Goal: Task Accomplishment & Management: Use online tool/utility

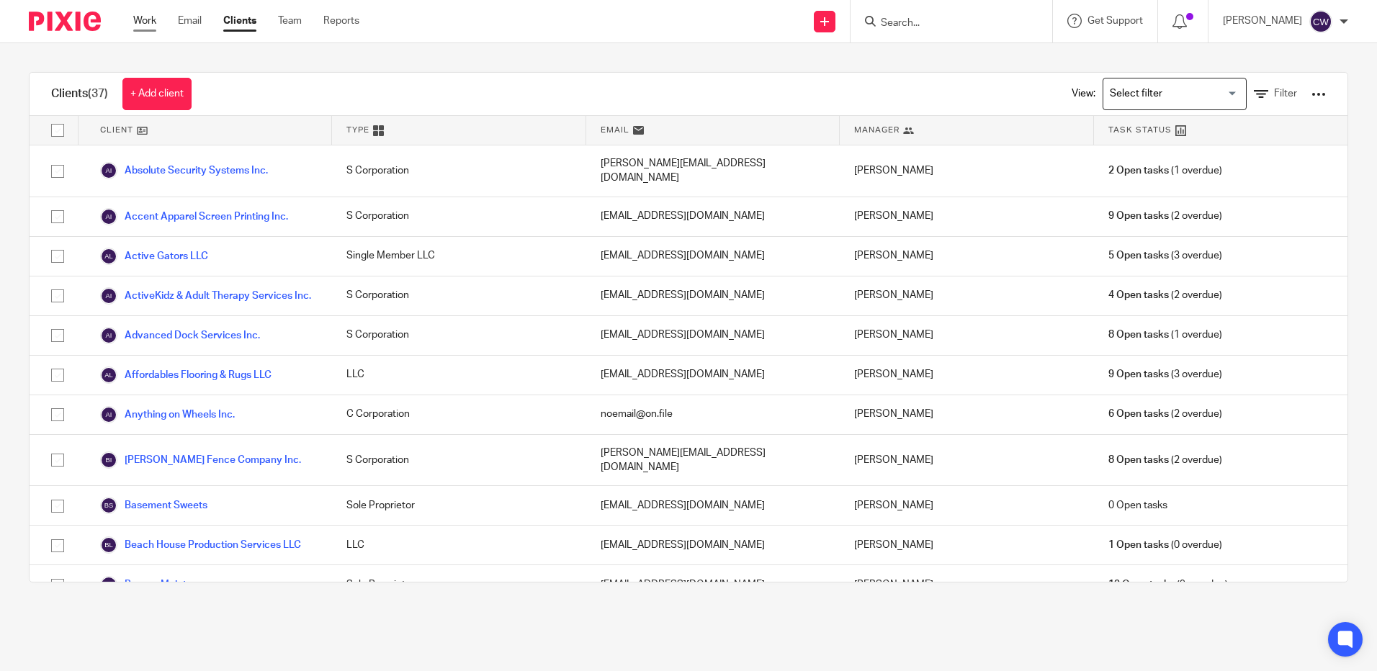
click at [139, 22] on link "Work" at bounding box center [144, 21] width 23 height 14
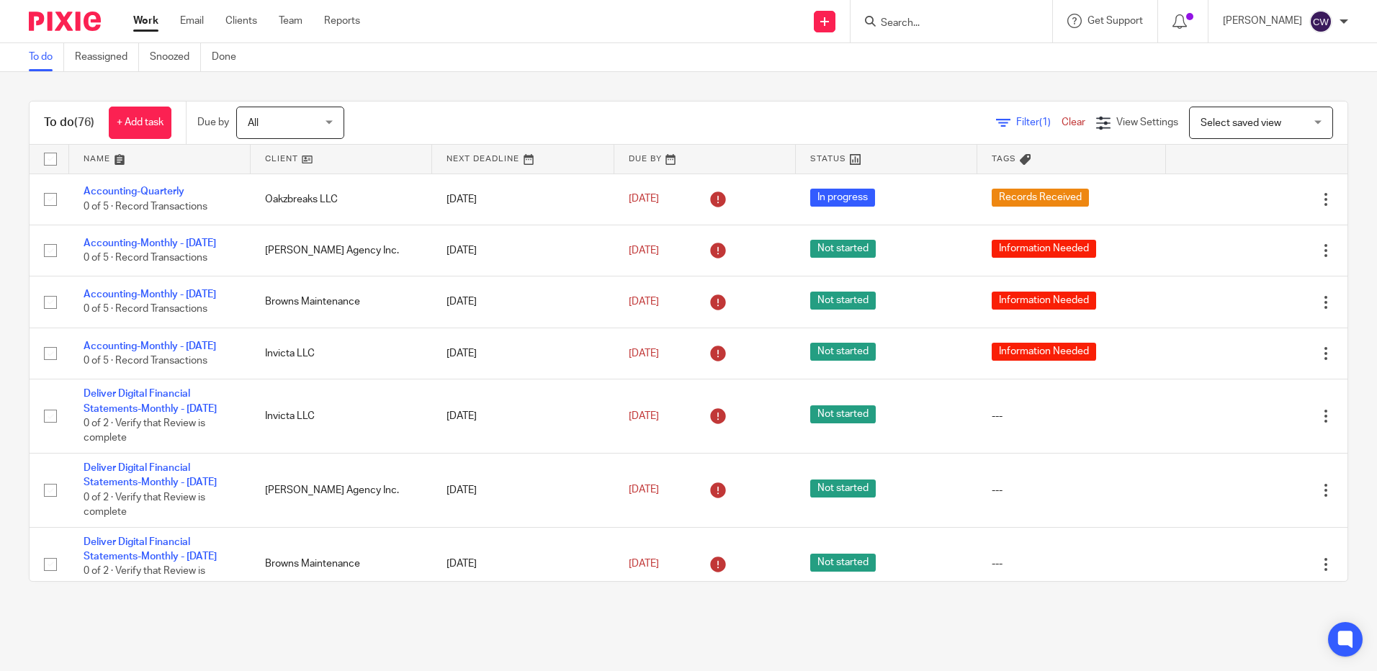
click at [280, 157] on link at bounding box center [342, 159] width 182 height 29
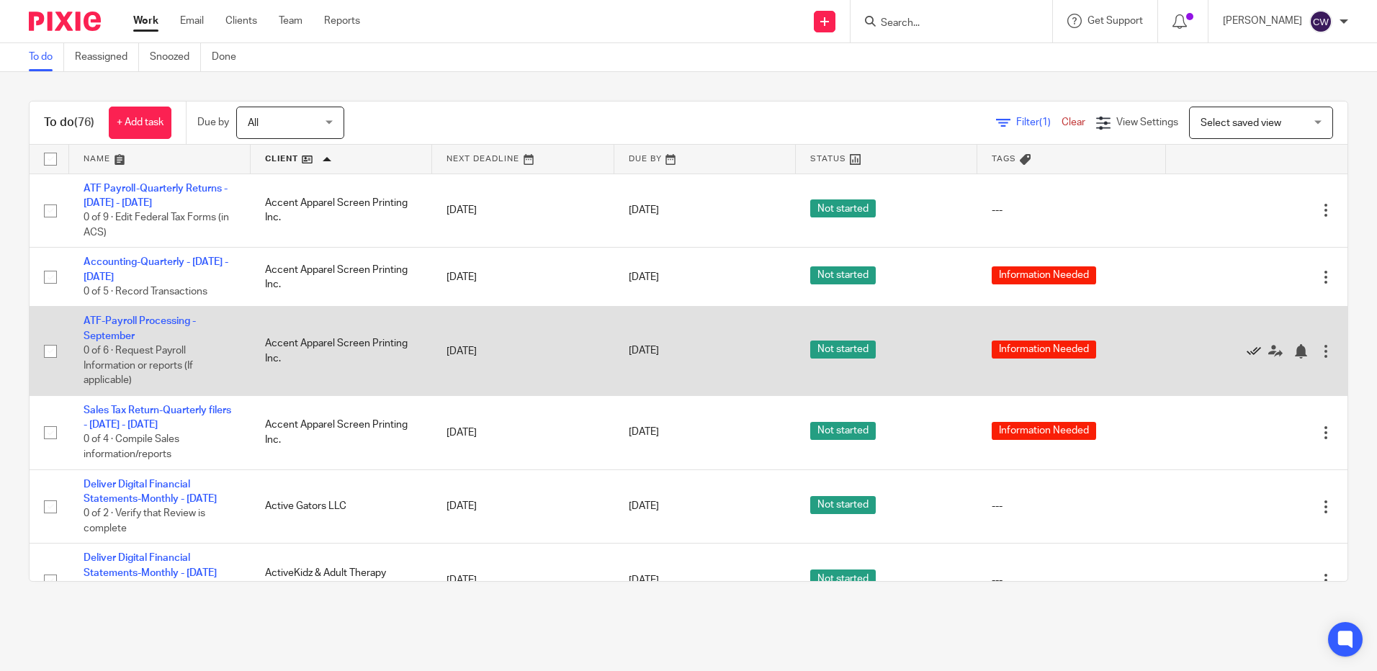
click at [1247, 352] on icon at bounding box center [1254, 351] width 14 height 14
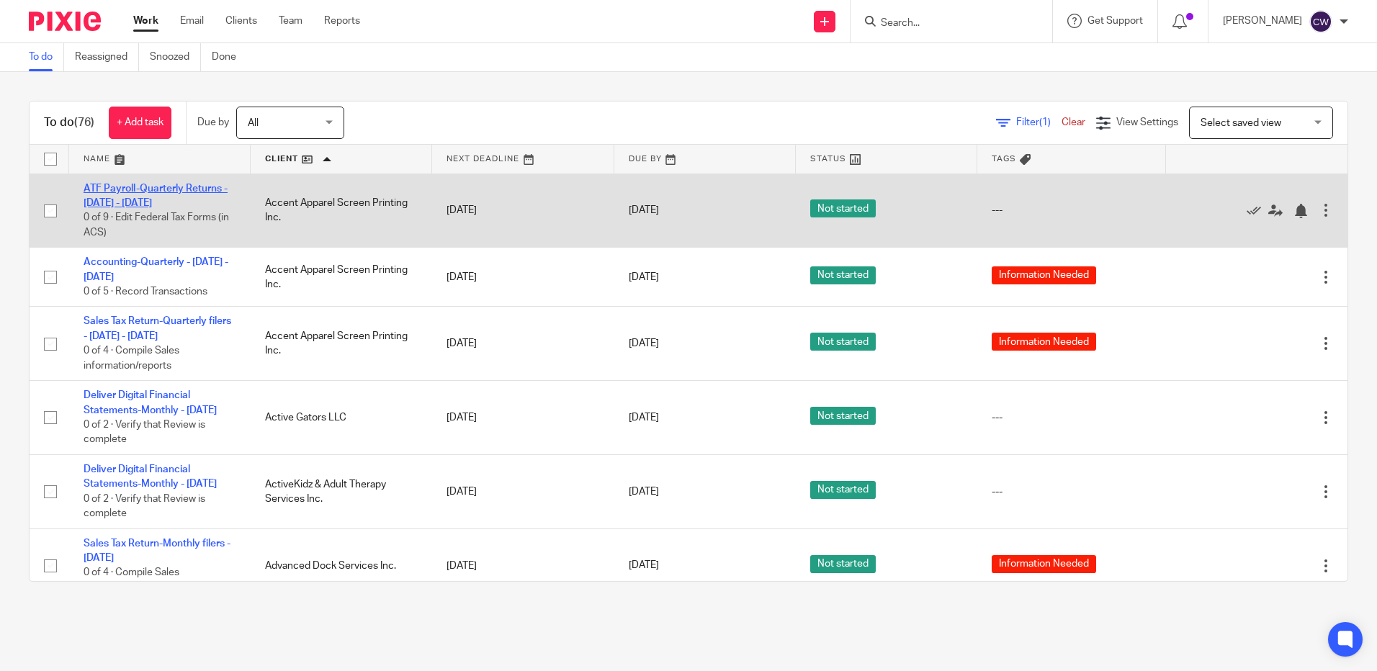
click at [135, 202] on link "ATF Payroll-Quarterly Returns - July - September, 2025" at bounding box center [156, 196] width 144 height 24
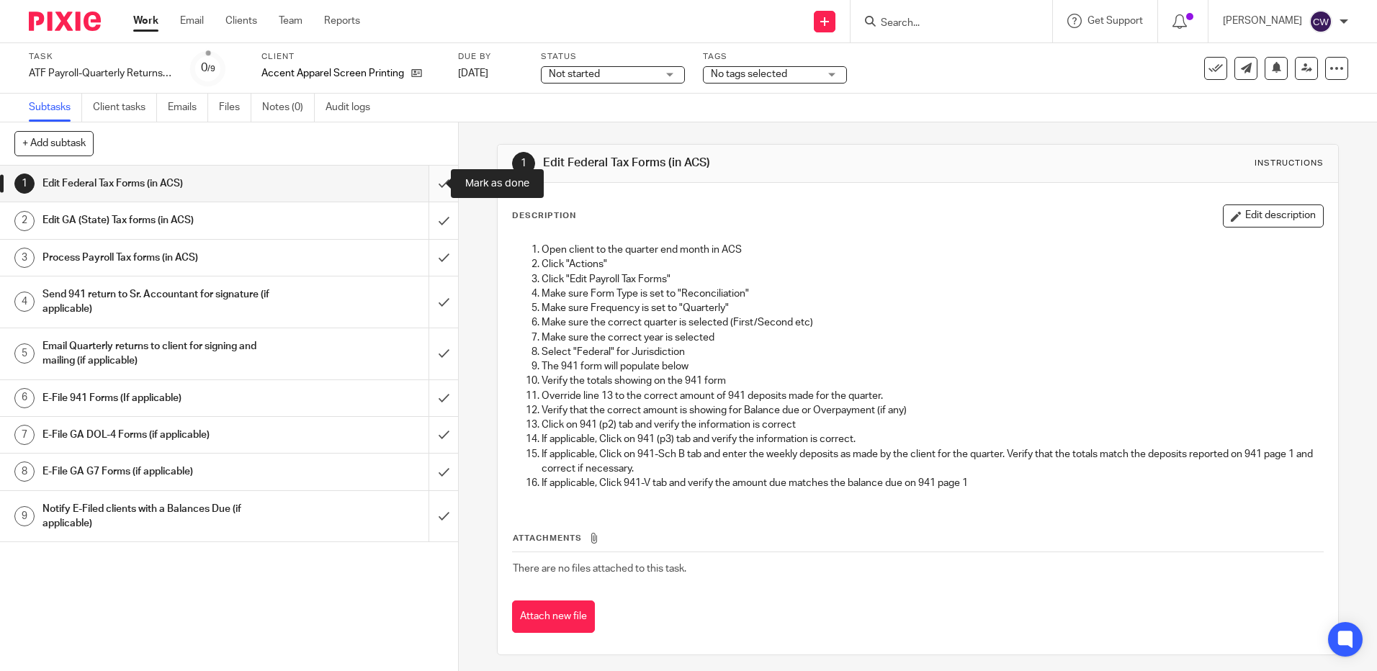
click at [427, 181] on input "submit" at bounding box center [229, 184] width 458 height 36
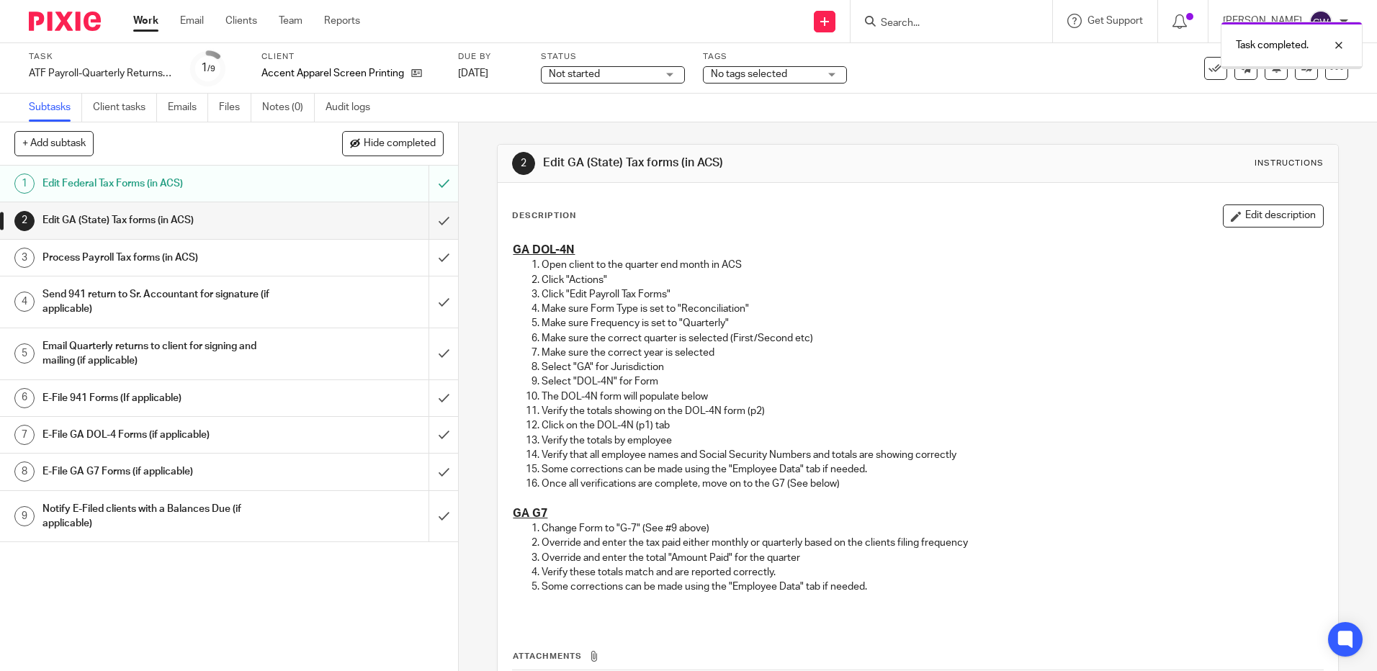
click at [429, 223] on input "submit" at bounding box center [229, 220] width 458 height 36
click at [426, 260] on input "submit" at bounding box center [229, 258] width 458 height 36
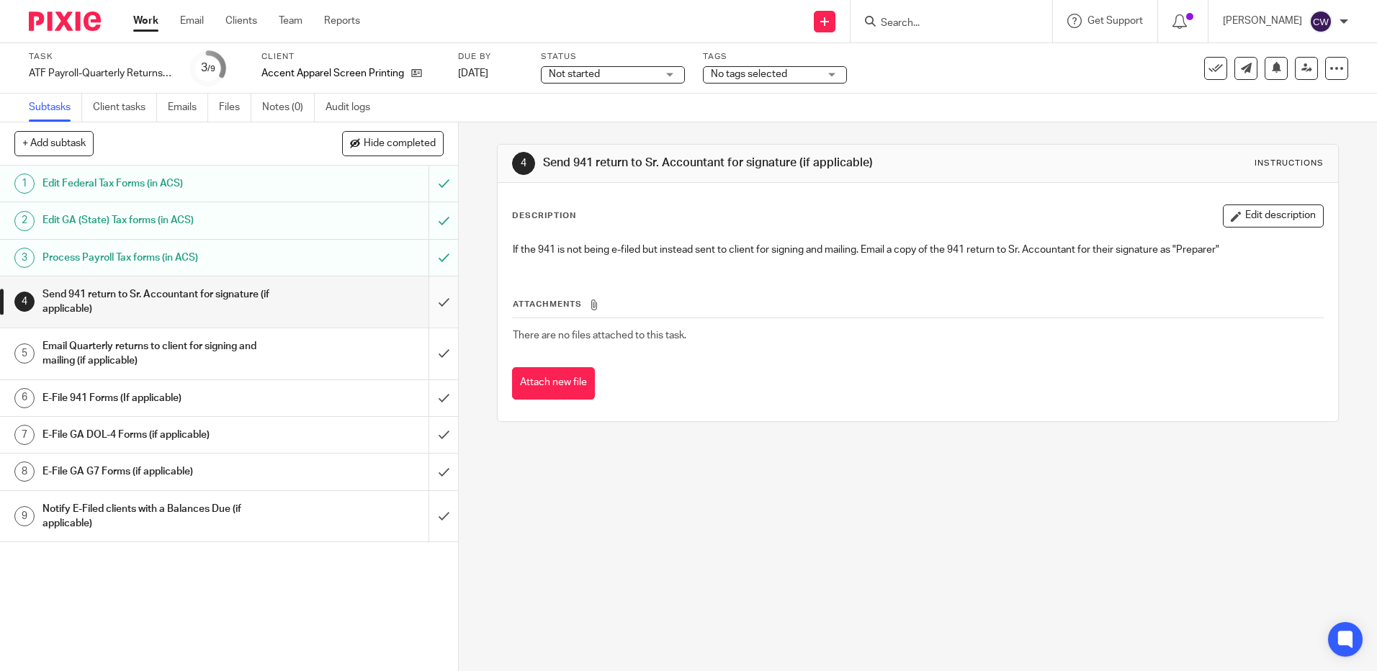
drag, startPoint x: 0, startPoint y: 0, endPoint x: 428, endPoint y: 302, distance: 523.6
click at [428, 302] on input "submit" at bounding box center [229, 302] width 458 height 51
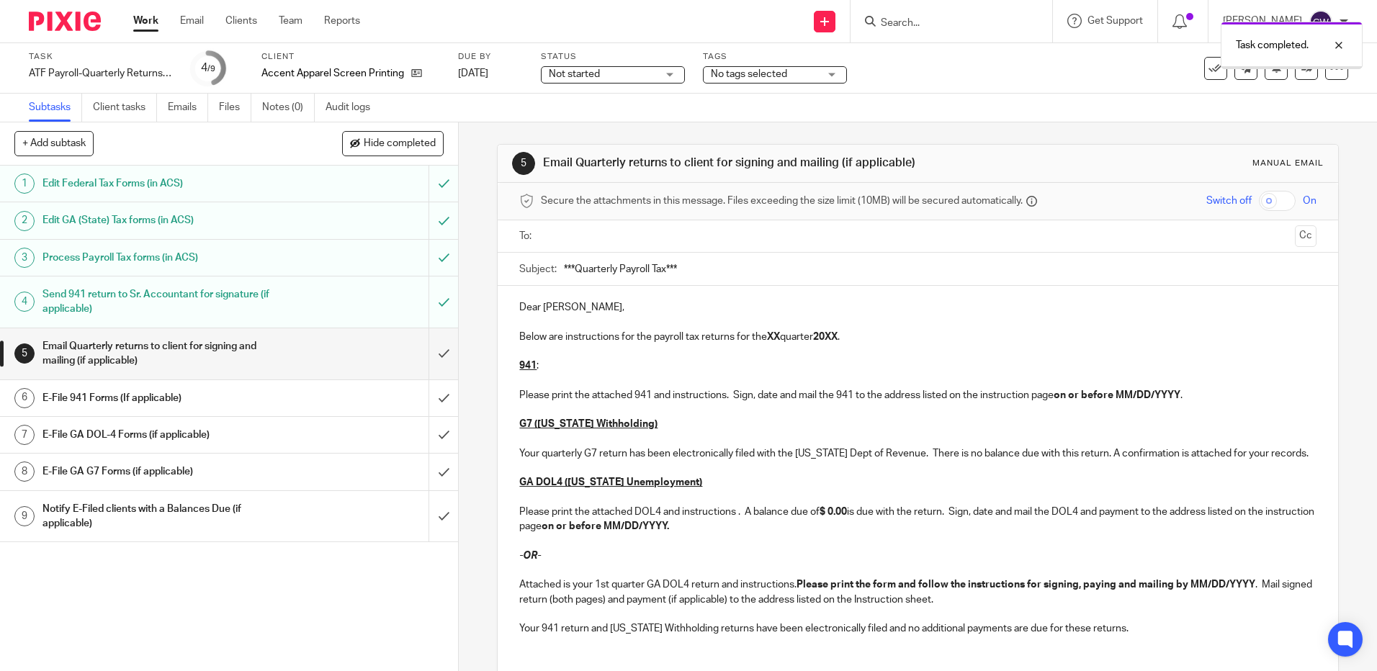
click at [429, 354] on input "submit" at bounding box center [229, 353] width 458 height 51
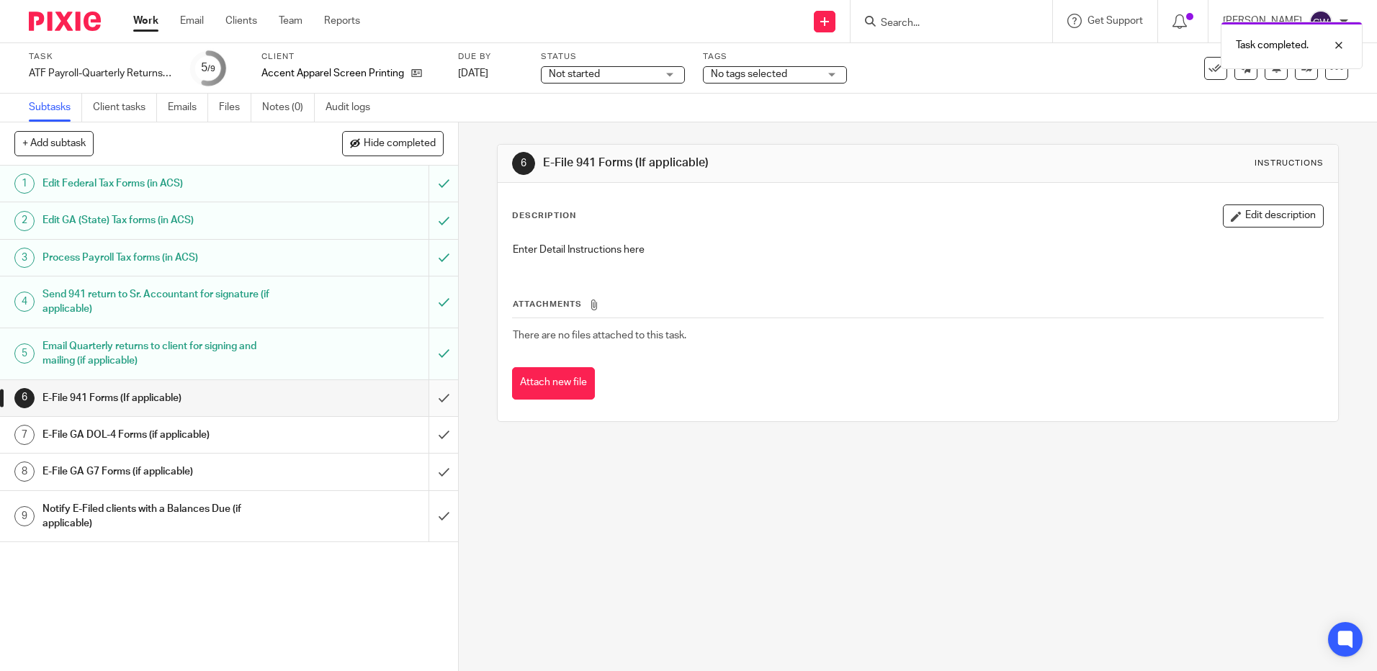
click at [427, 403] on input "submit" at bounding box center [229, 398] width 458 height 36
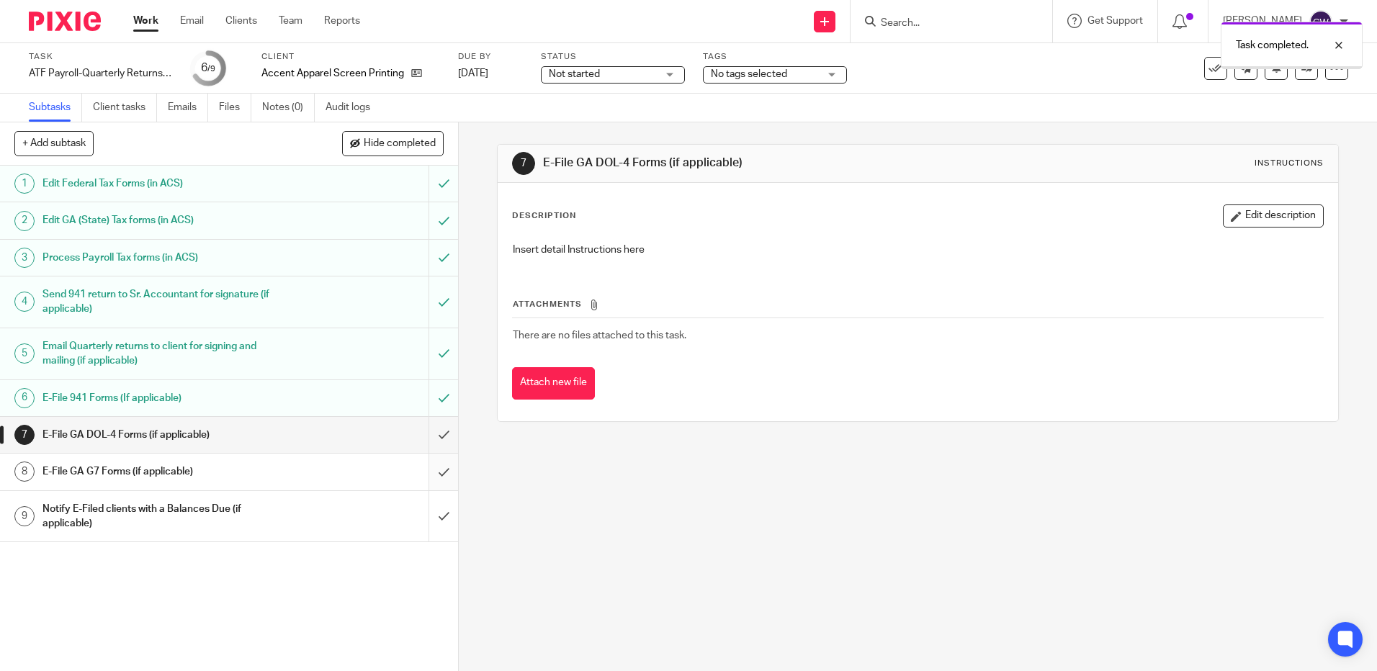
click at [429, 480] on input "submit" at bounding box center [229, 472] width 458 height 36
click at [145, 20] on link "Work" at bounding box center [145, 21] width 25 height 14
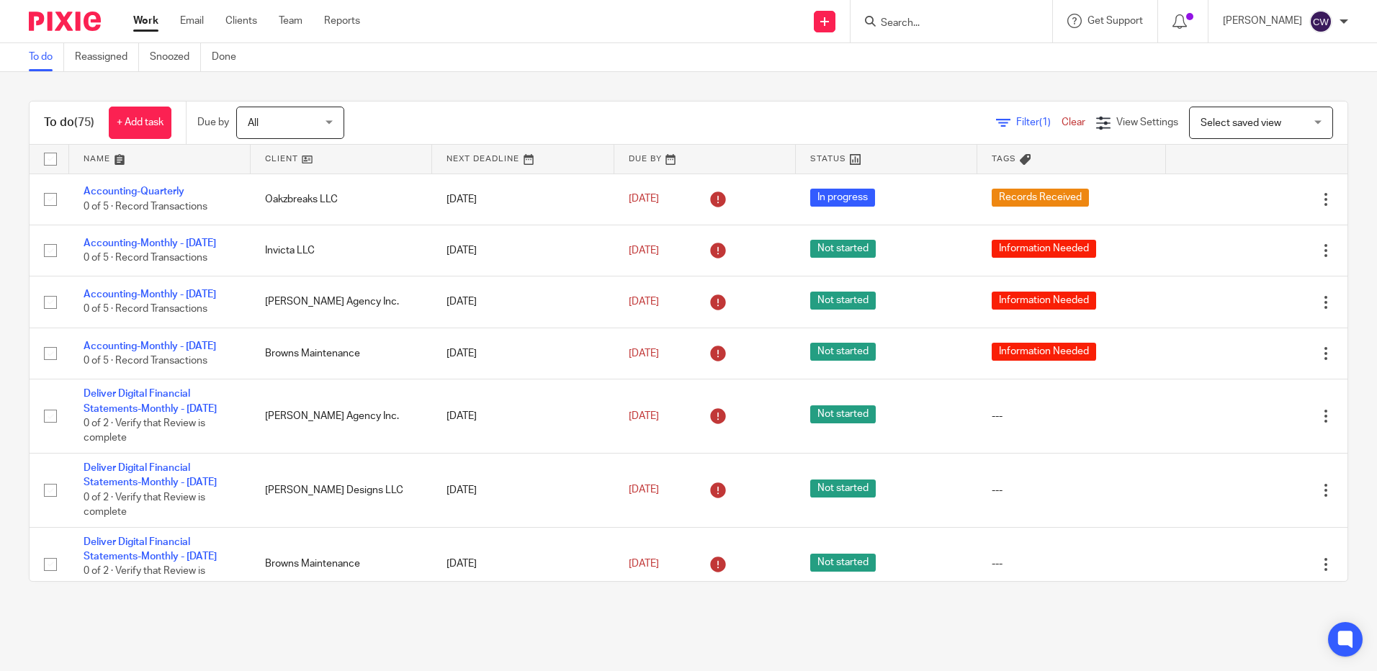
click at [299, 159] on link at bounding box center [342, 159] width 182 height 29
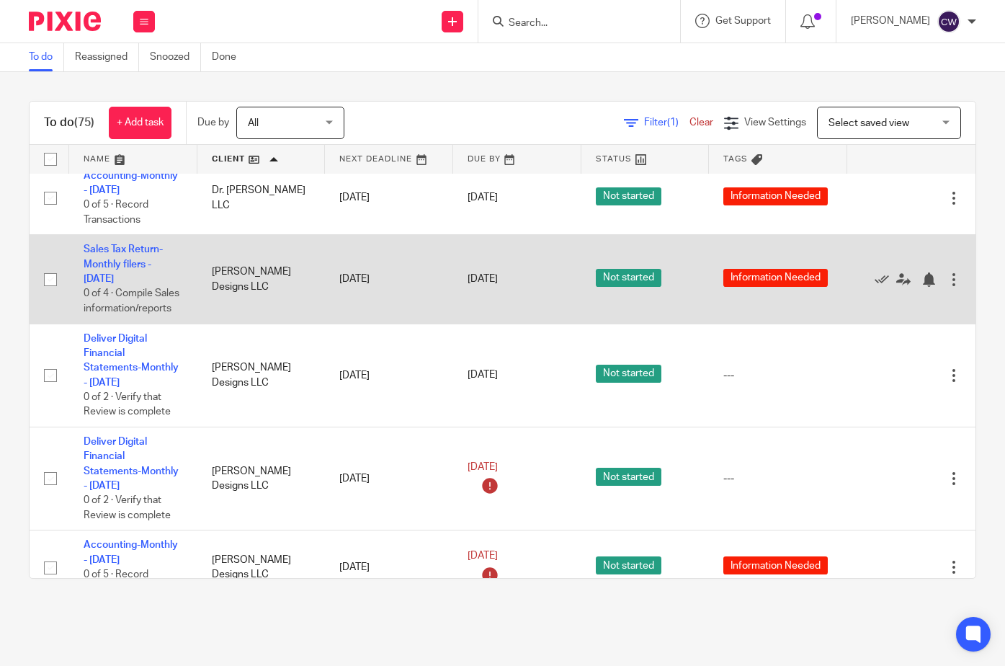
scroll to position [1873, 0]
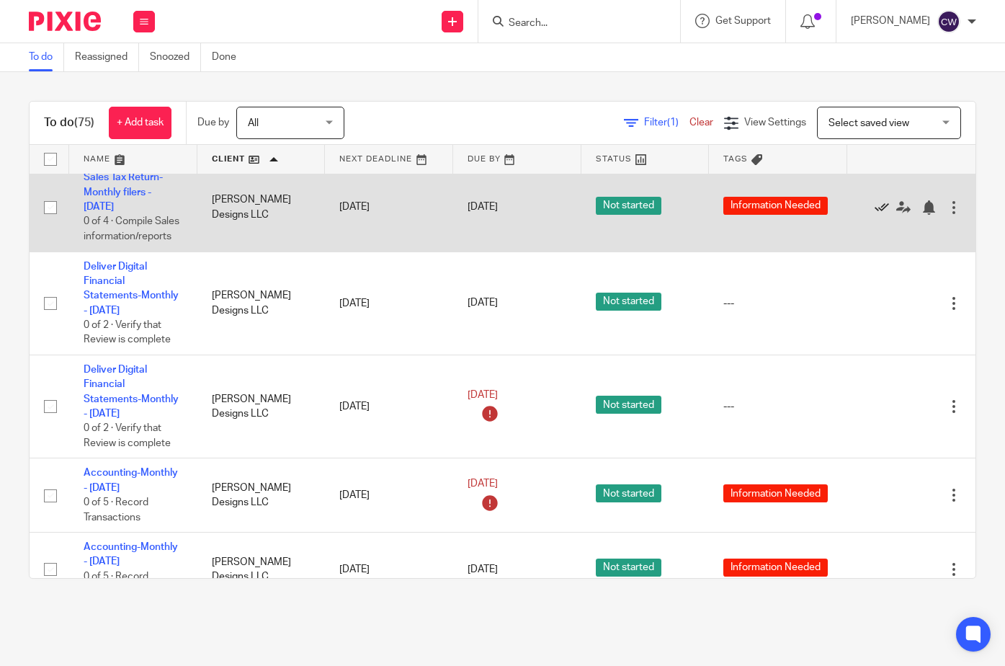
click at [874, 215] on icon at bounding box center [881, 207] width 14 height 14
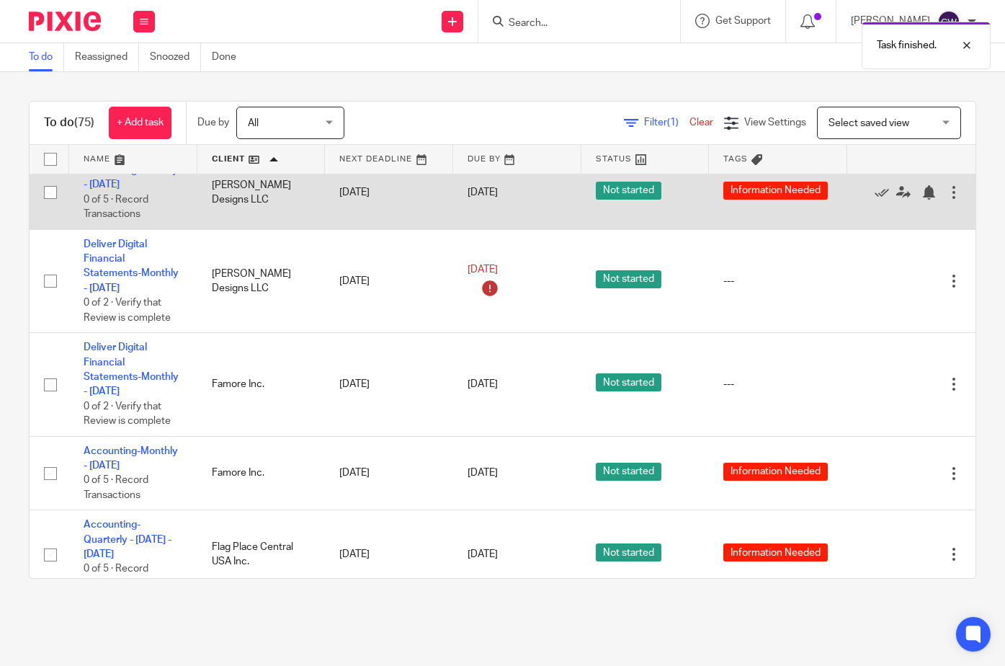
scroll to position [2089, 0]
